Goal: Navigation & Orientation: Find specific page/section

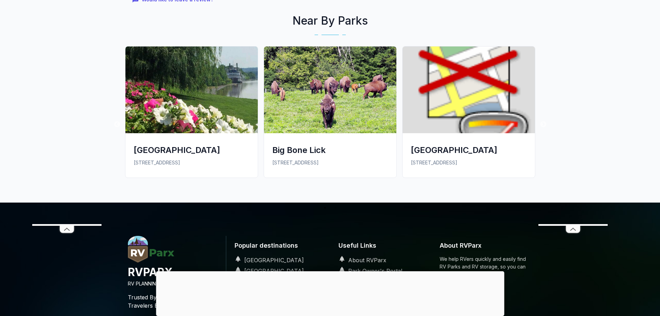
scroll to position [1282, 0]
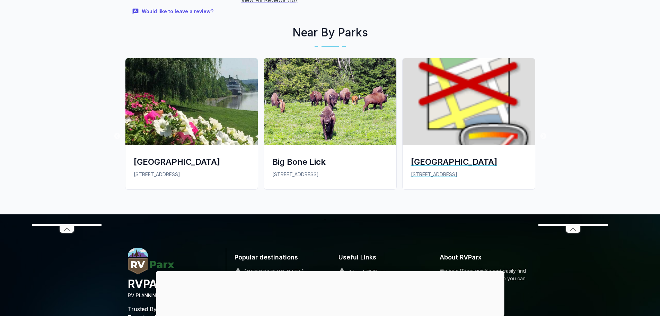
click at [442, 165] on div "[GEOGRAPHIC_DATA]" at bounding box center [469, 161] width 116 height 11
